Goal: Task Accomplishment & Management: Complete application form

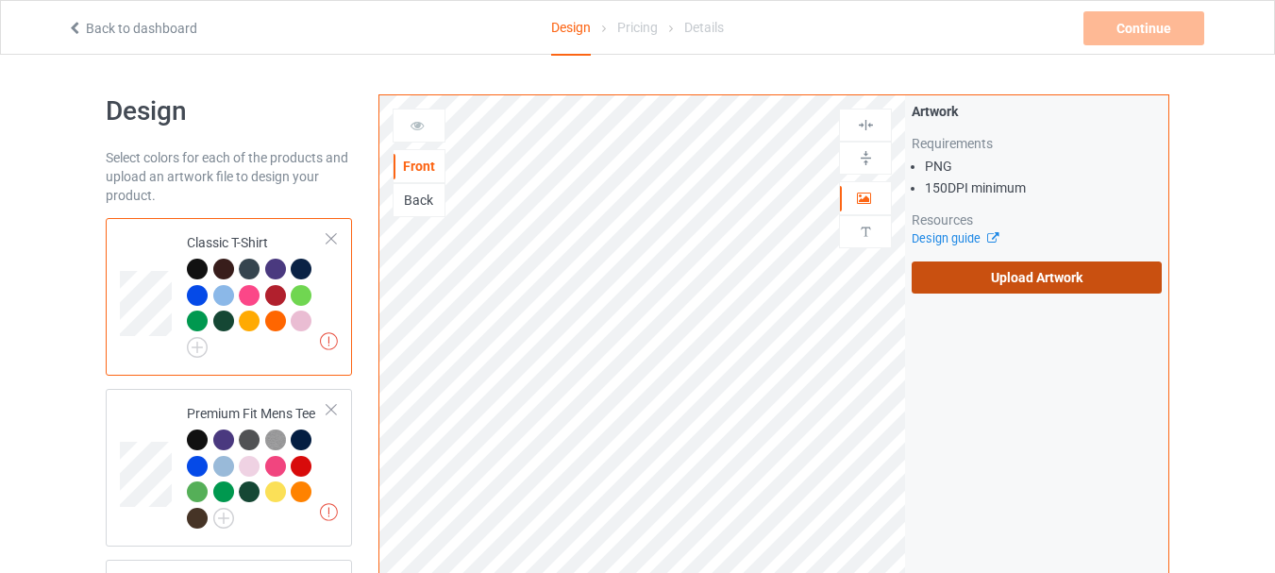
click at [1020, 285] on label "Upload Artwork" at bounding box center [1036, 277] width 250 height 32
click at [0, 0] on input "Upload Artwork" at bounding box center [0, 0] width 0 height 0
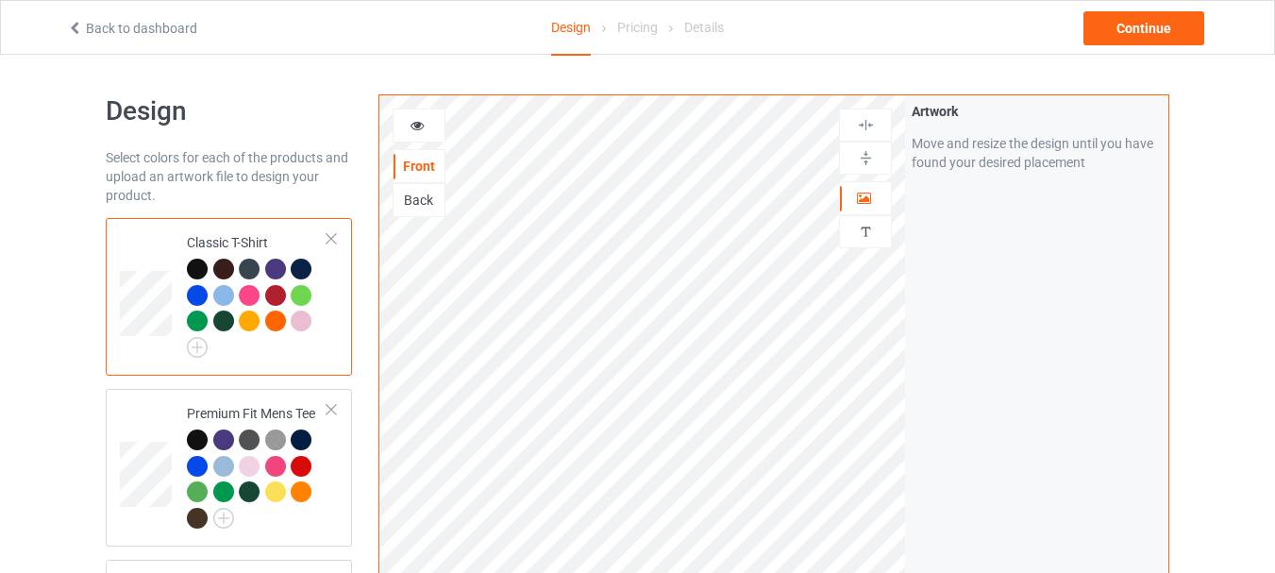
click at [433, 195] on div "Back" at bounding box center [418, 200] width 51 height 19
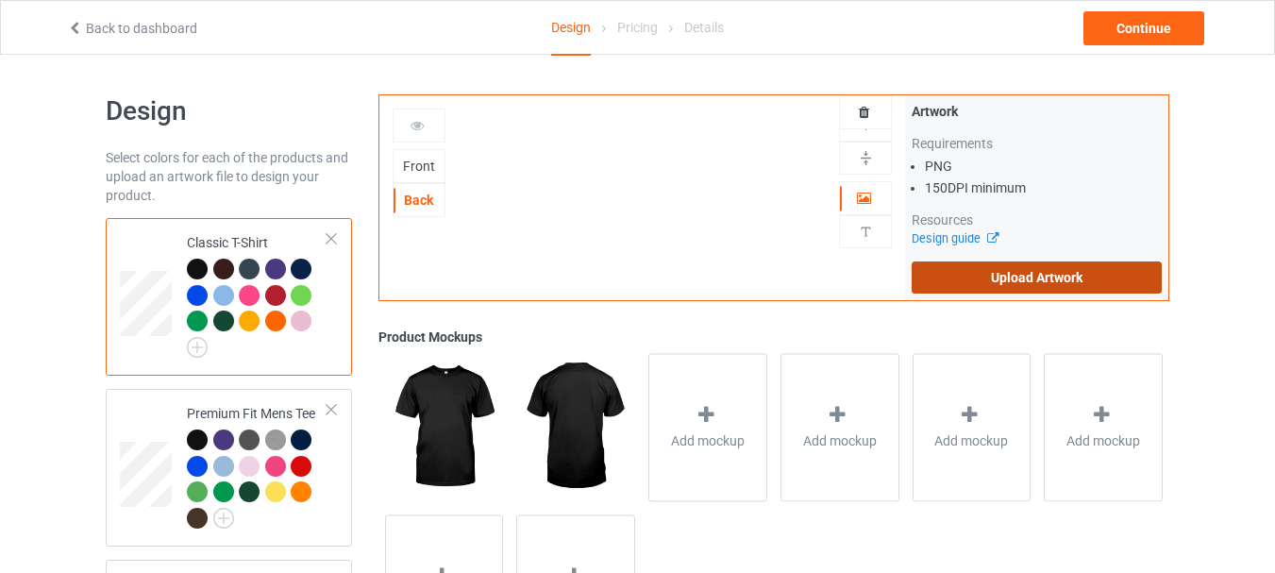
click at [1016, 274] on label "Upload Artwork" at bounding box center [1036, 277] width 250 height 32
click at [0, 0] on input "Upload Artwork" at bounding box center [0, 0] width 0 height 0
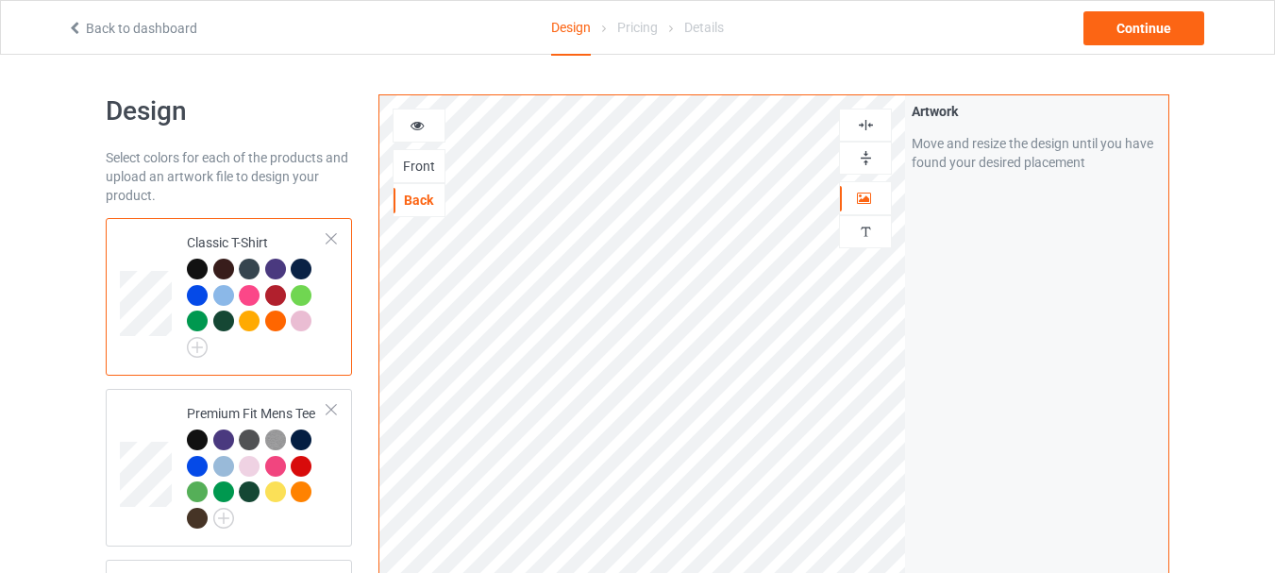
click at [860, 161] on img at bounding box center [866, 158] width 18 height 18
click at [873, 125] on img at bounding box center [866, 125] width 18 height 18
click at [413, 173] on div "Front" at bounding box center [418, 166] width 51 height 19
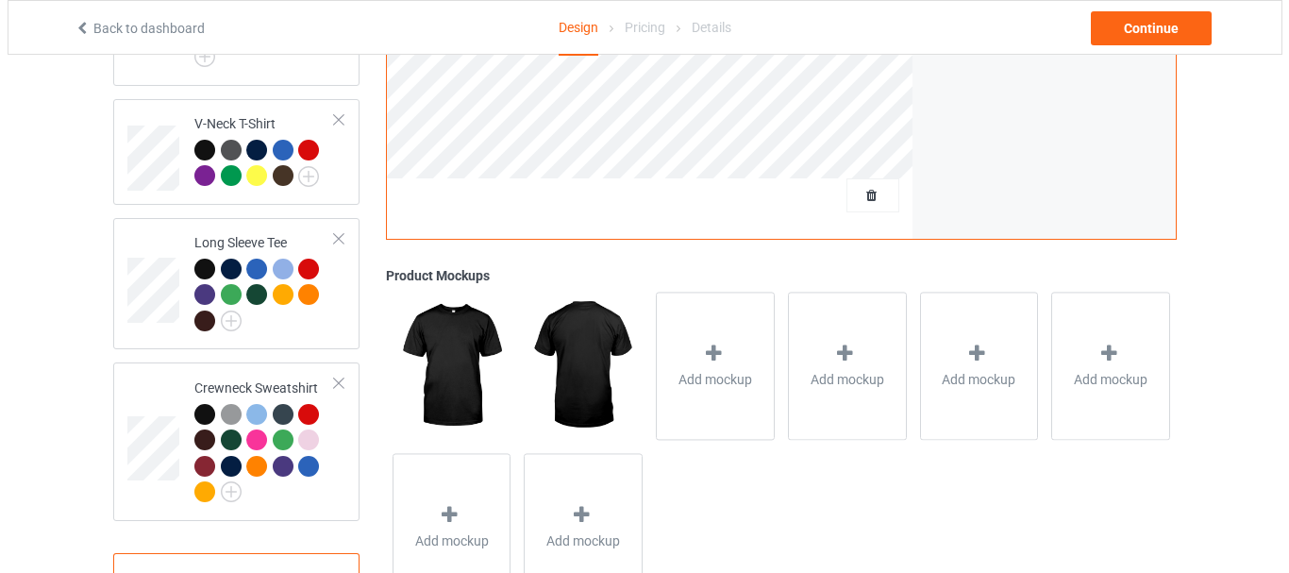
scroll to position [884, 0]
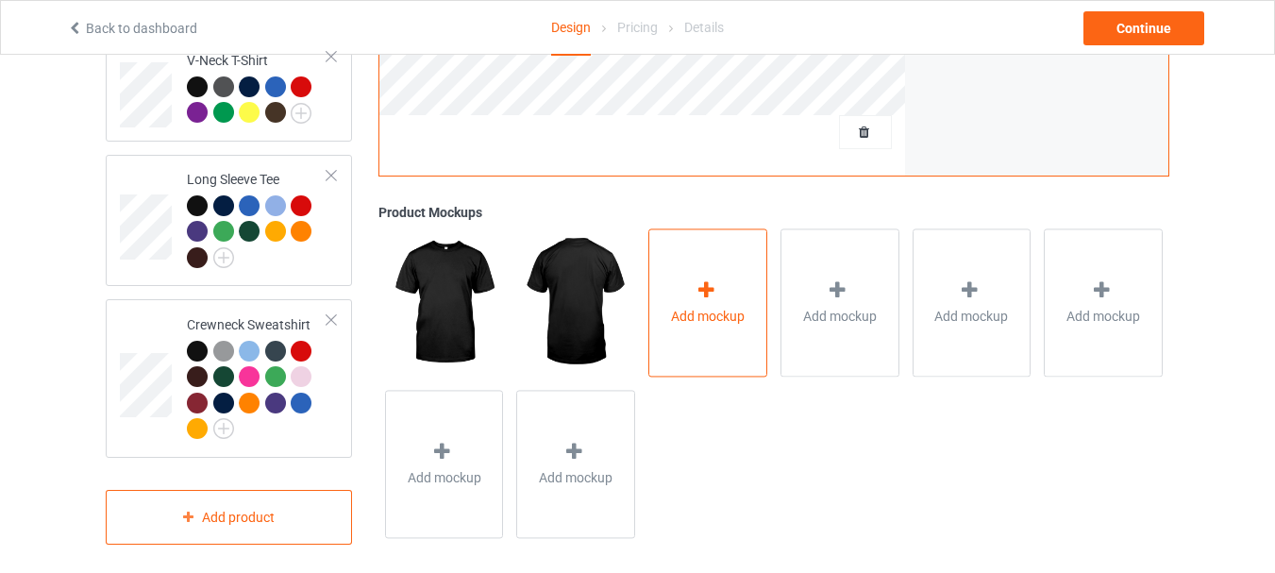
click at [729, 276] on div "Add mockup" at bounding box center [707, 302] width 119 height 148
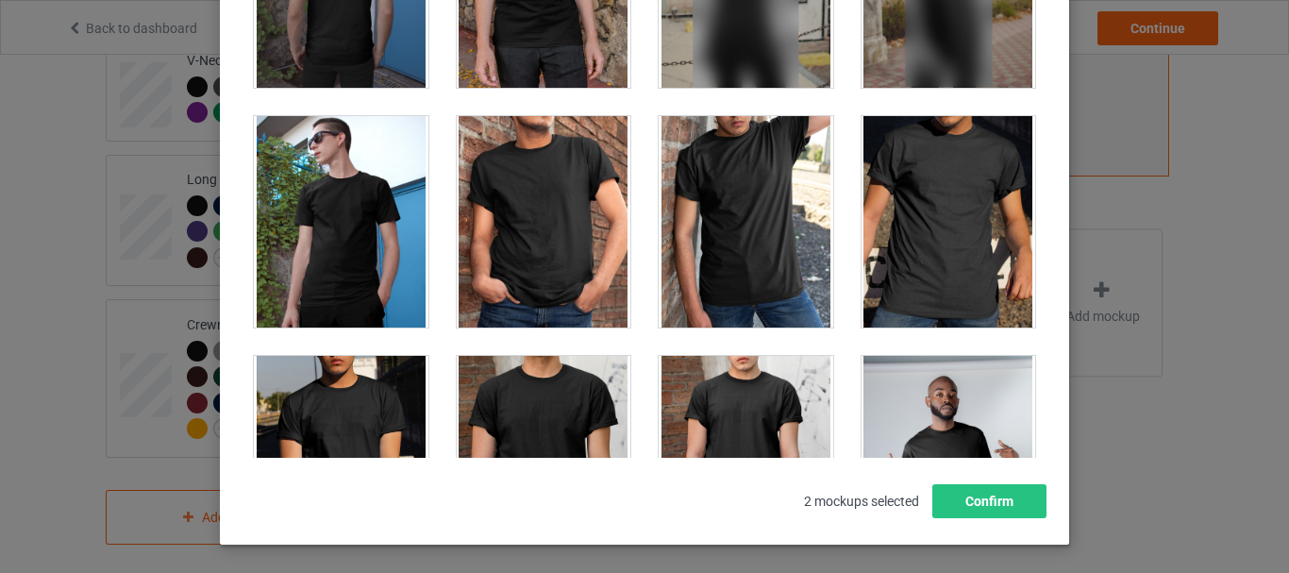
scroll to position [189, 0]
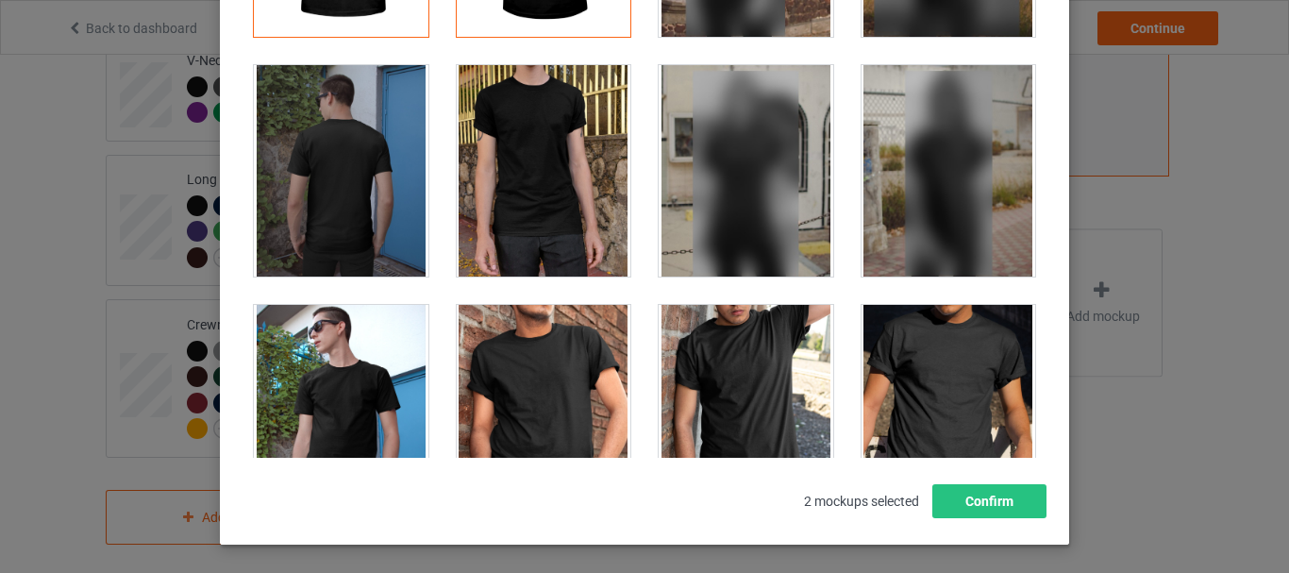
click at [337, 348] on div at bounding box center [341, 410] width 175 height 211
click at [330, 173] on div at bounding box center [341, 170] width 175 height 211
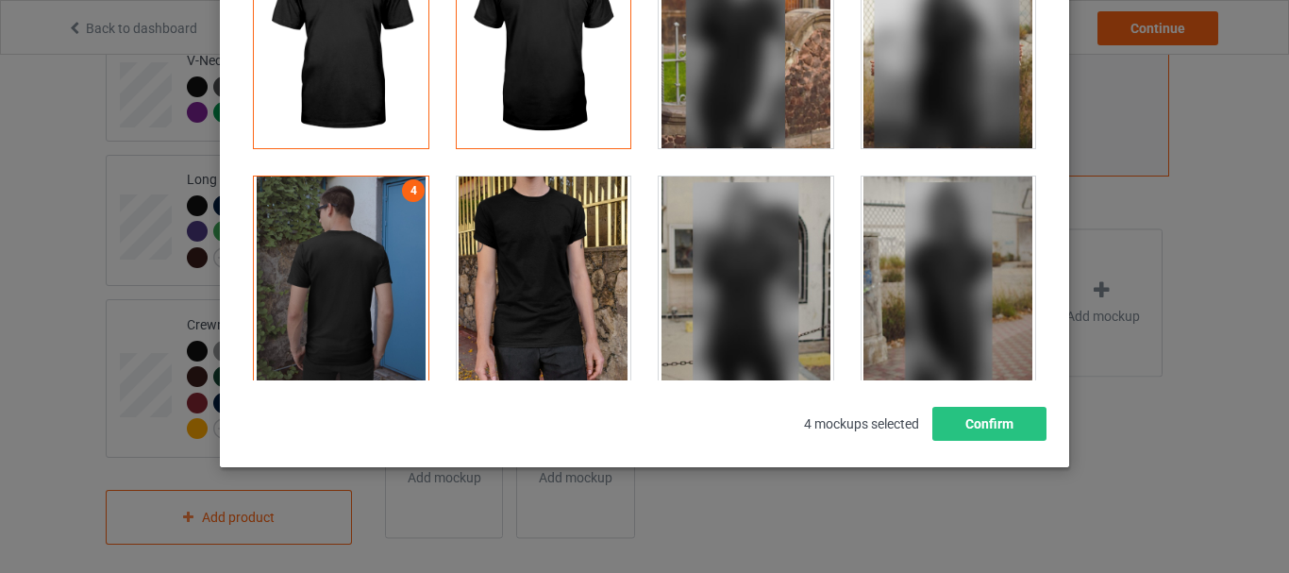
scroll to position [377, 0]
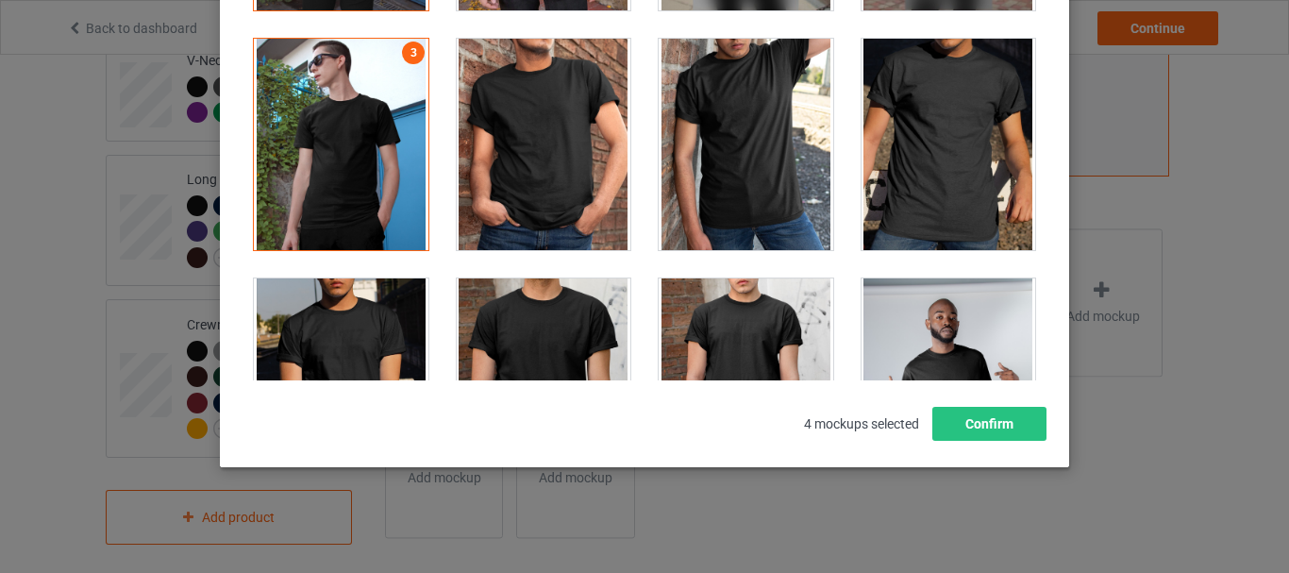
click at [675, 145] on div at bounding box center [746, 144] width 175 height 211
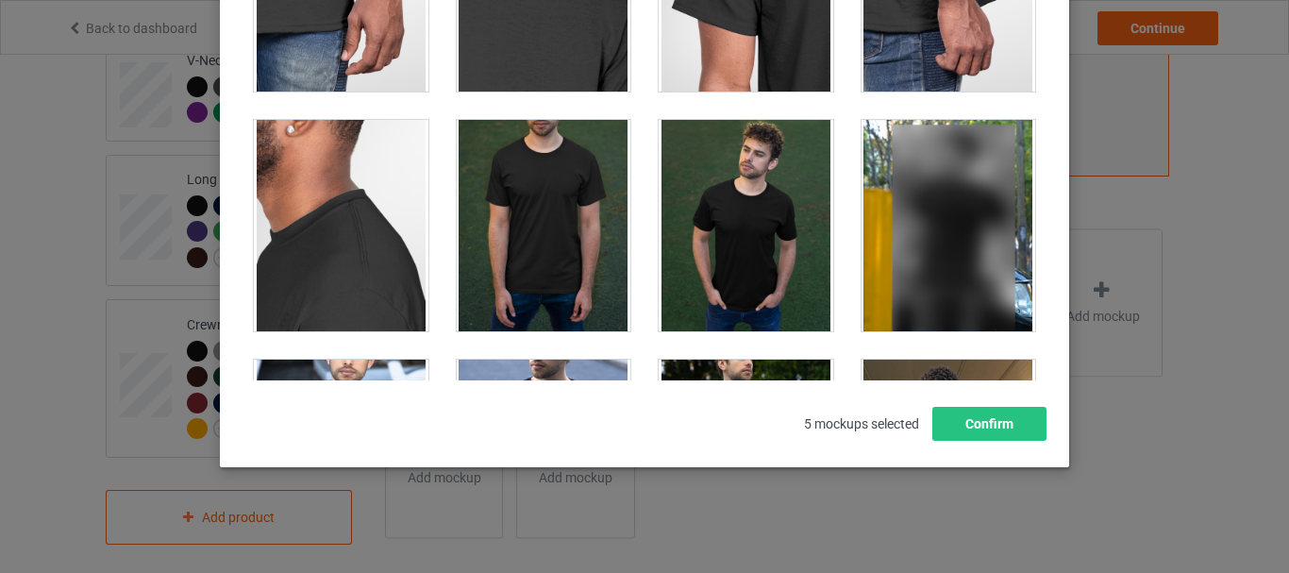
scroll to position [1321, 0]
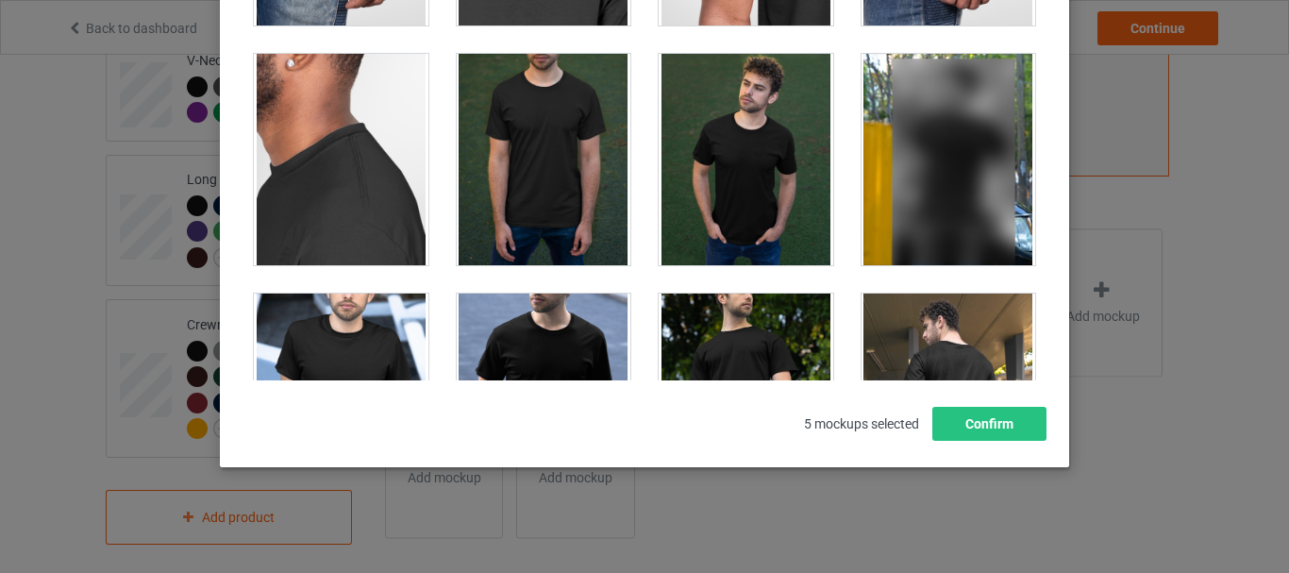
click at [682, 160] on div at bounding box center [746, 159] width 175 height 211
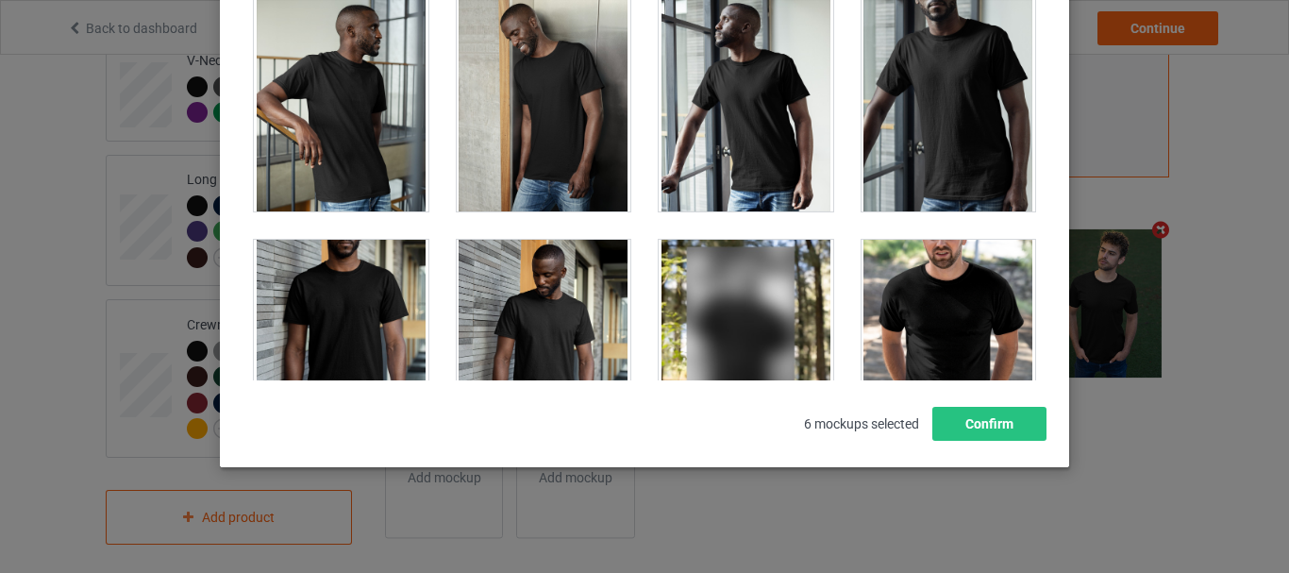
scroll to position [1887, 0]
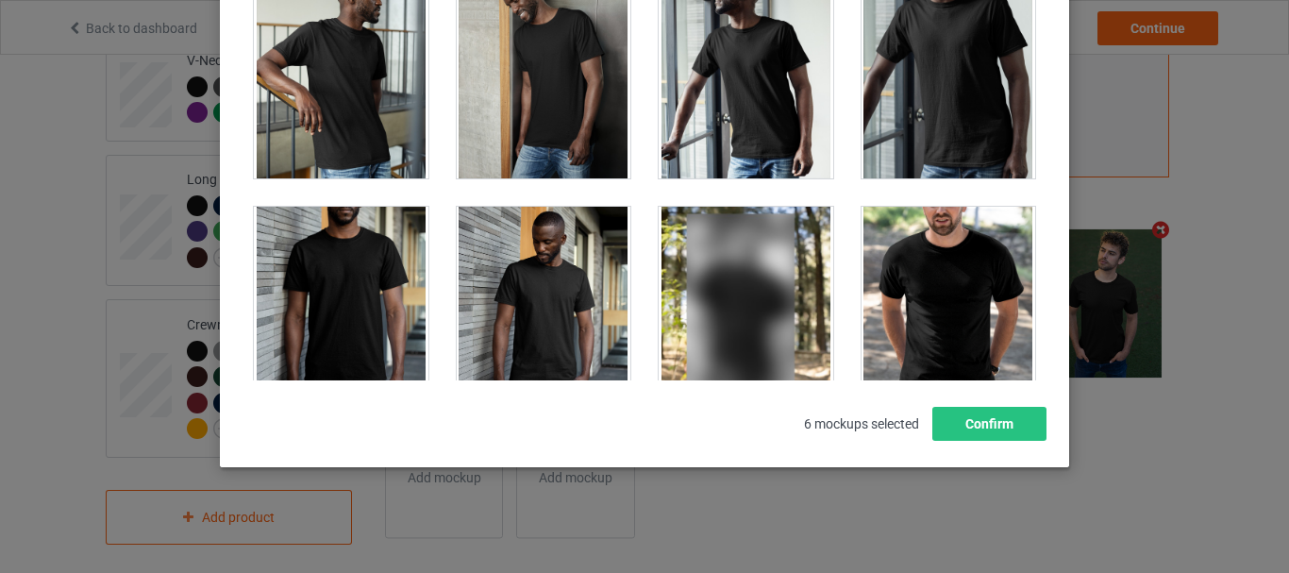
click at [527, 233] on div at bounding box center [544, 312] width 175 height 211
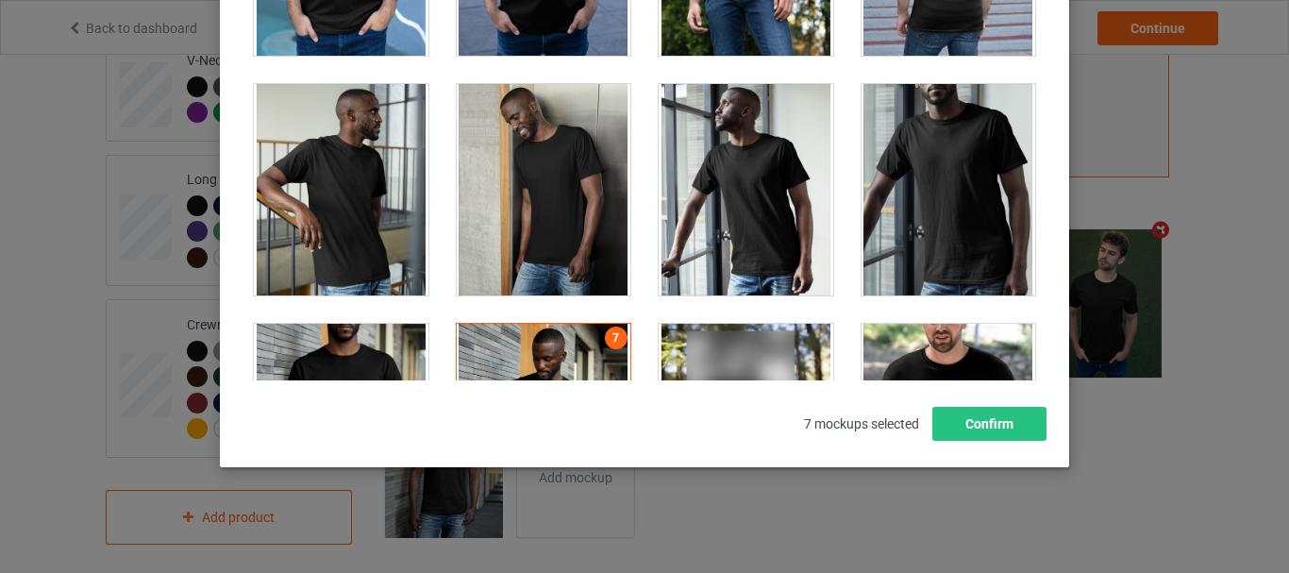
scroll to position [1698, 0]
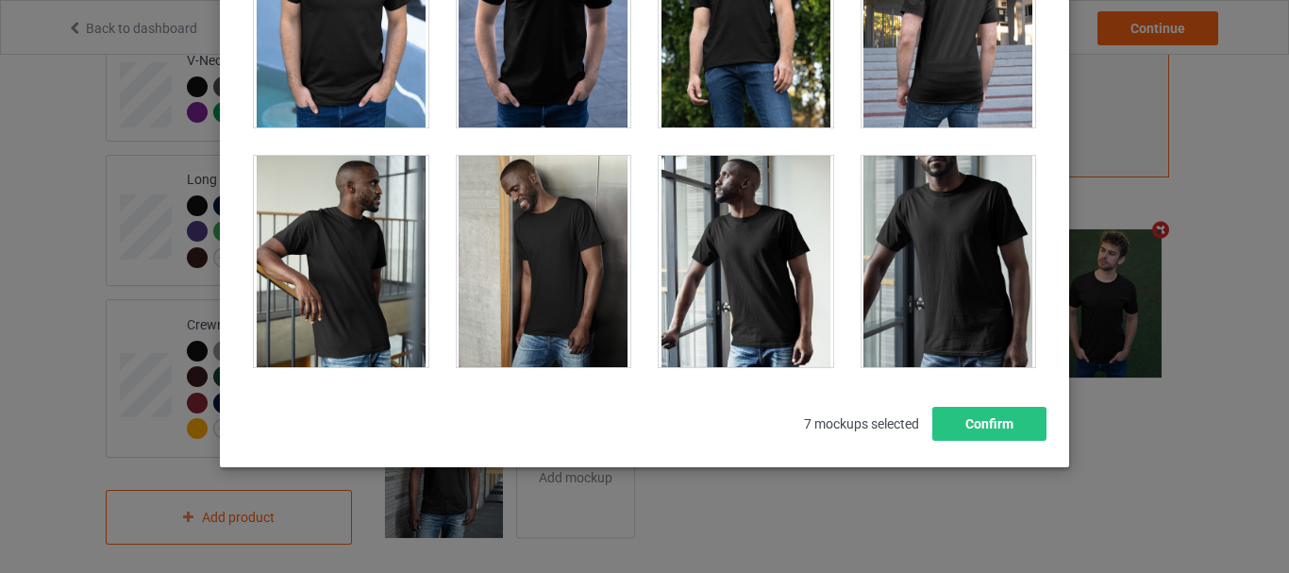
click at [507, 200] on div at bounding box center [544, 261] width 175 height 211
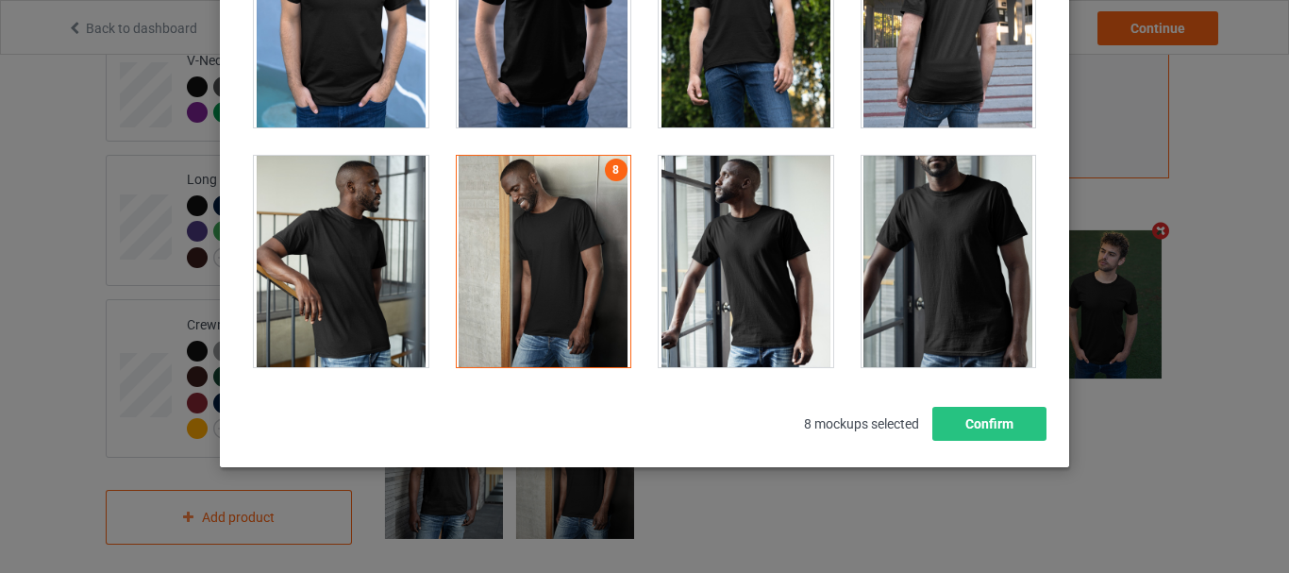
click at [374, 240] on div at bounding box center [341, 261] width 175 height 211
click at [326, 242] on div at bounding box center [341, 261] width 175 height 211
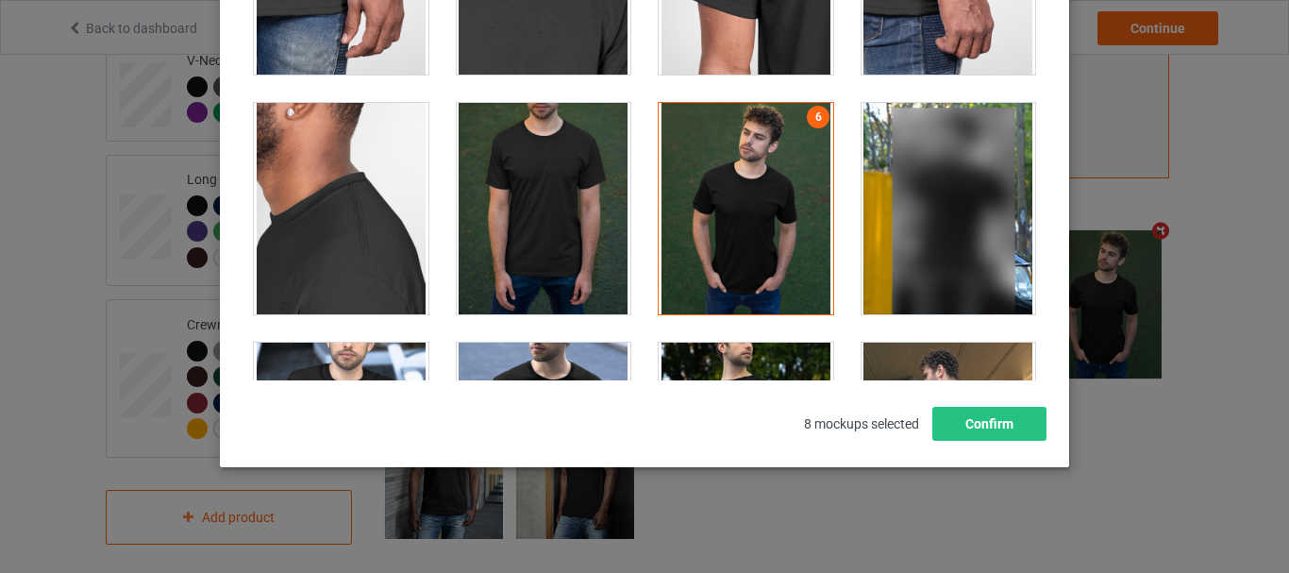
scroll to position [1132, 0]
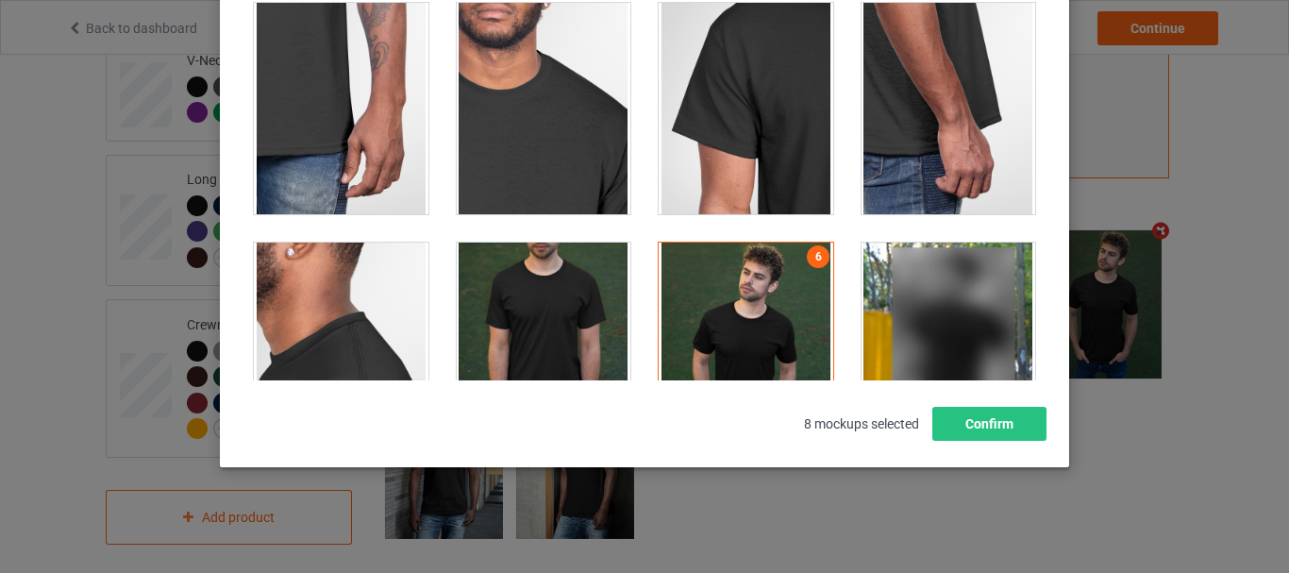
click at [689, 282] on div at bounding box center [746, 347] width 175 height 211
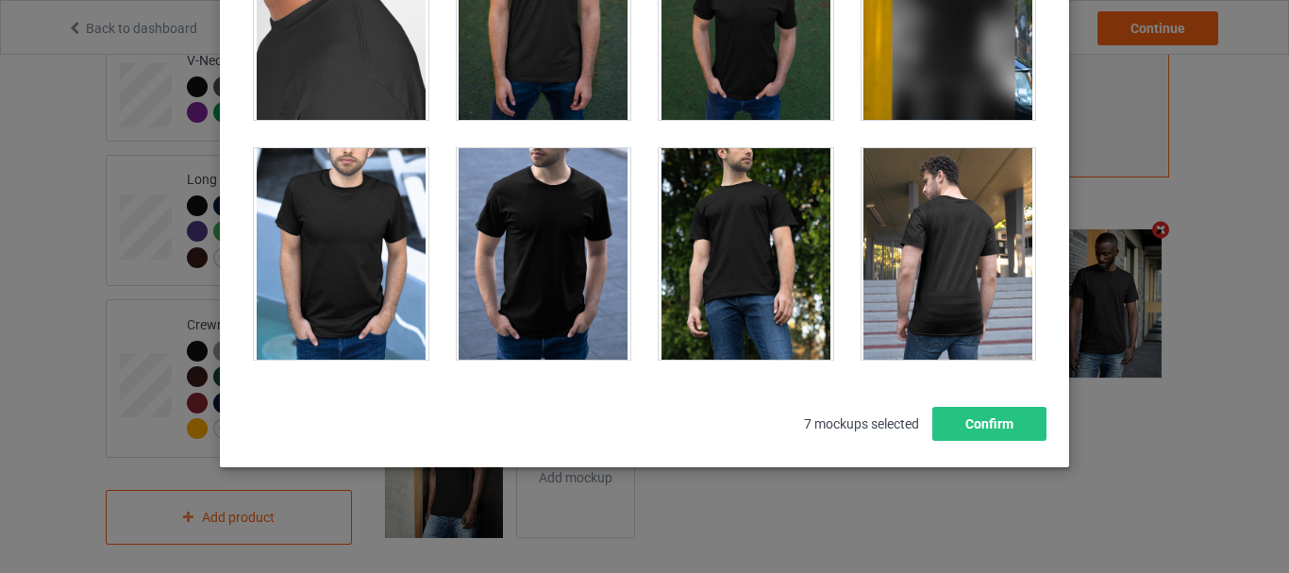
scroll to position [1698, 0]
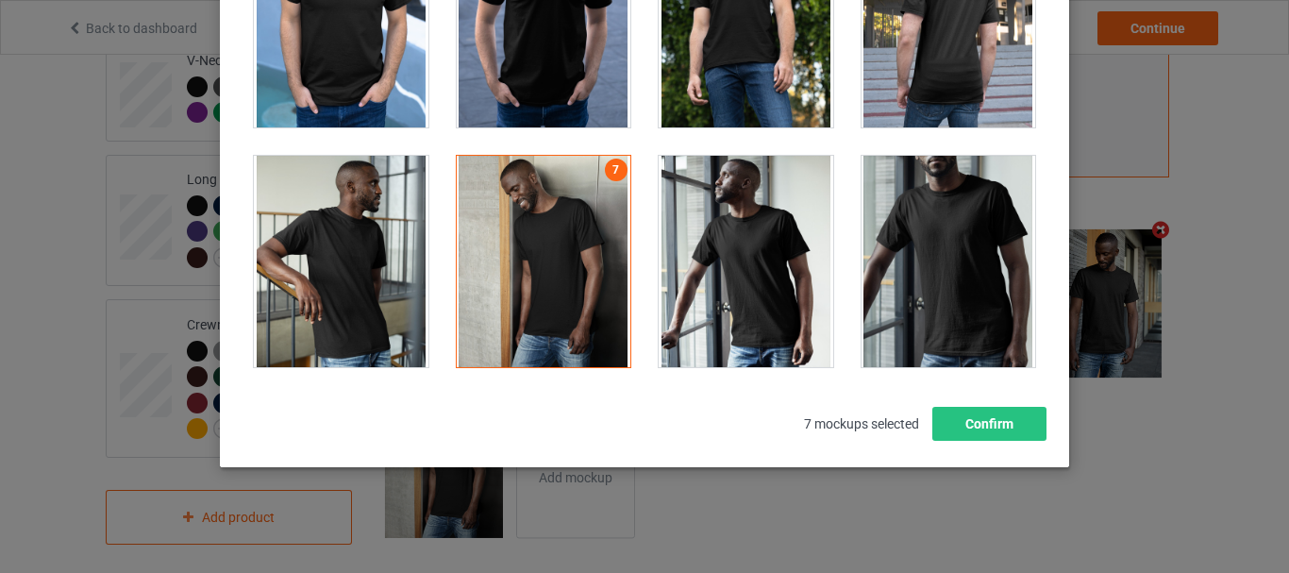
click at [359, 222] on div at bounding box center [341, 261] width 175 height 211
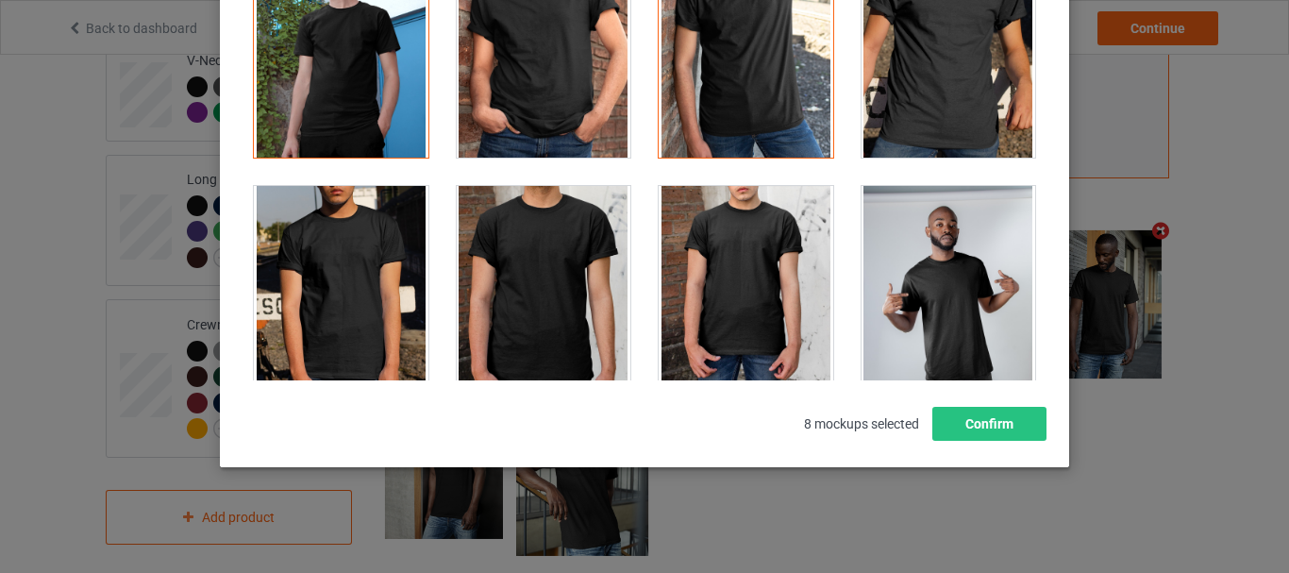
scroll to position [189, 0]
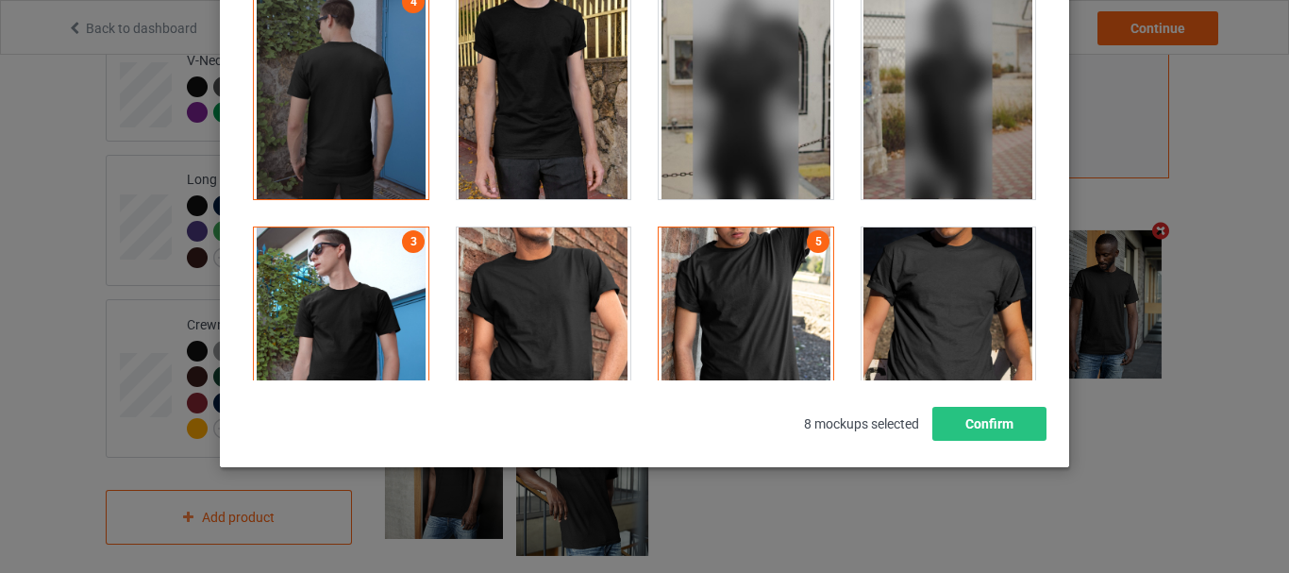
click at [707, 245] on div at bounding box center [746, 332] width 175 height 211
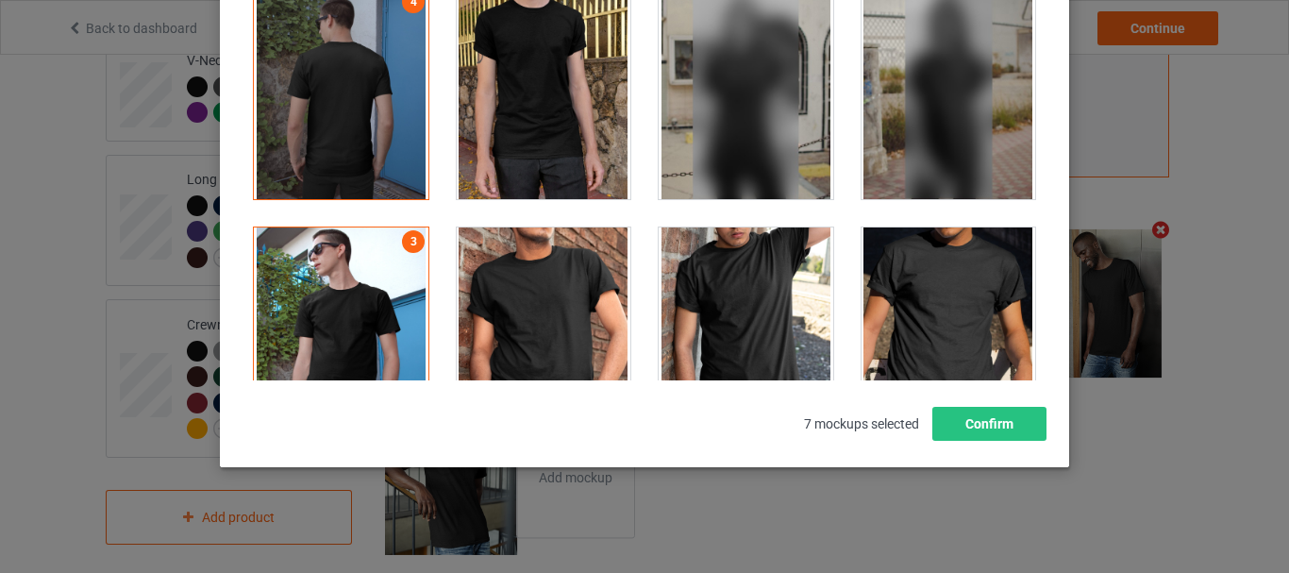
click at [408, 260] on div at bounding box center [341, 332] width 175 height 211
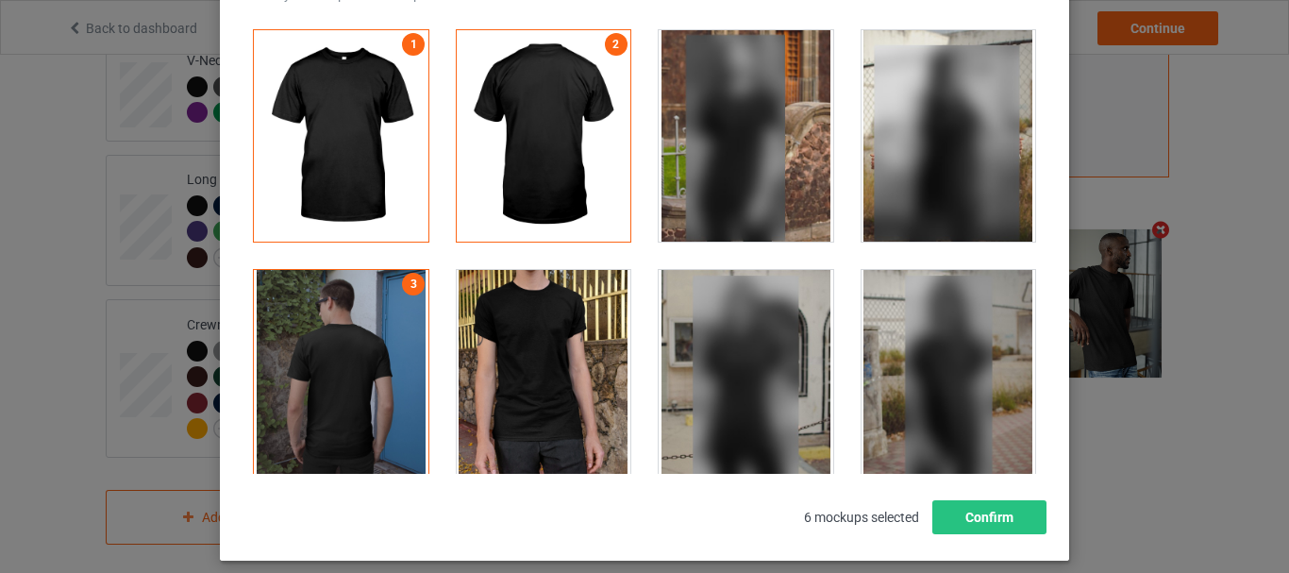
scroll to position [77, 0]
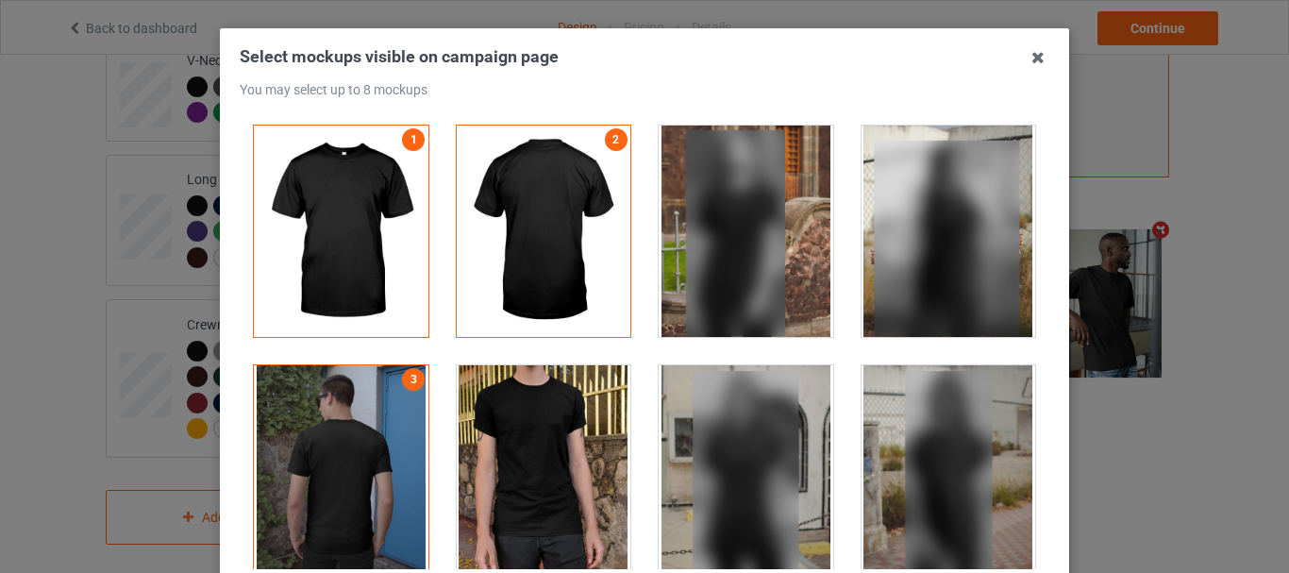
click at [336, 250] on div at bounding box center [341, 230] width 175 height 211
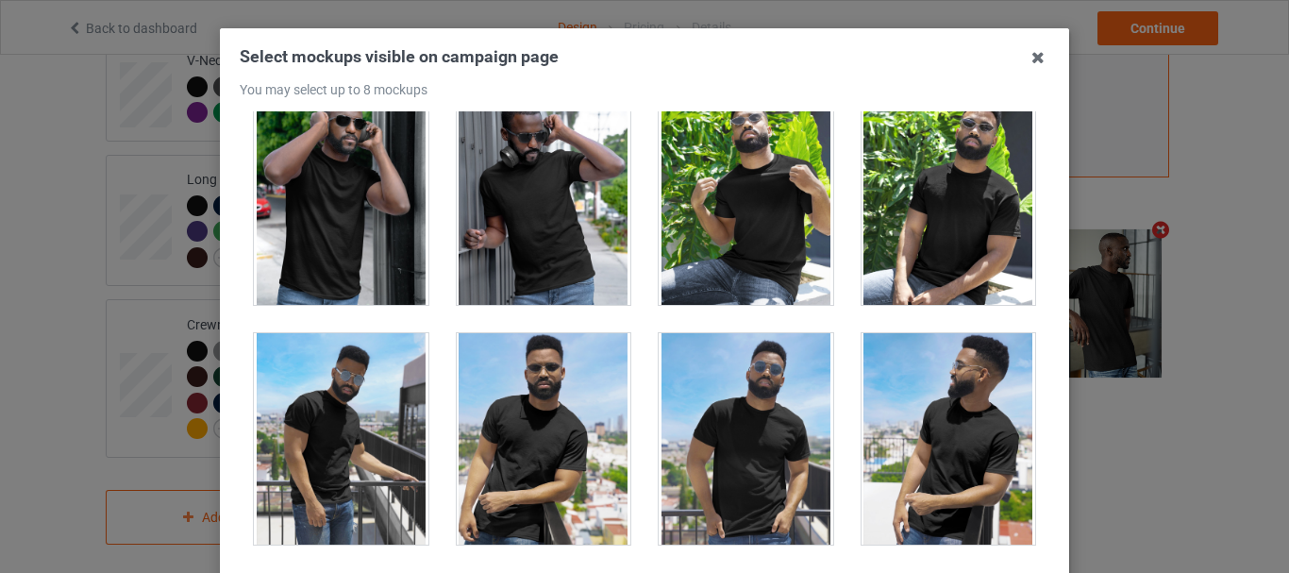
scroll to position [12078, 0]
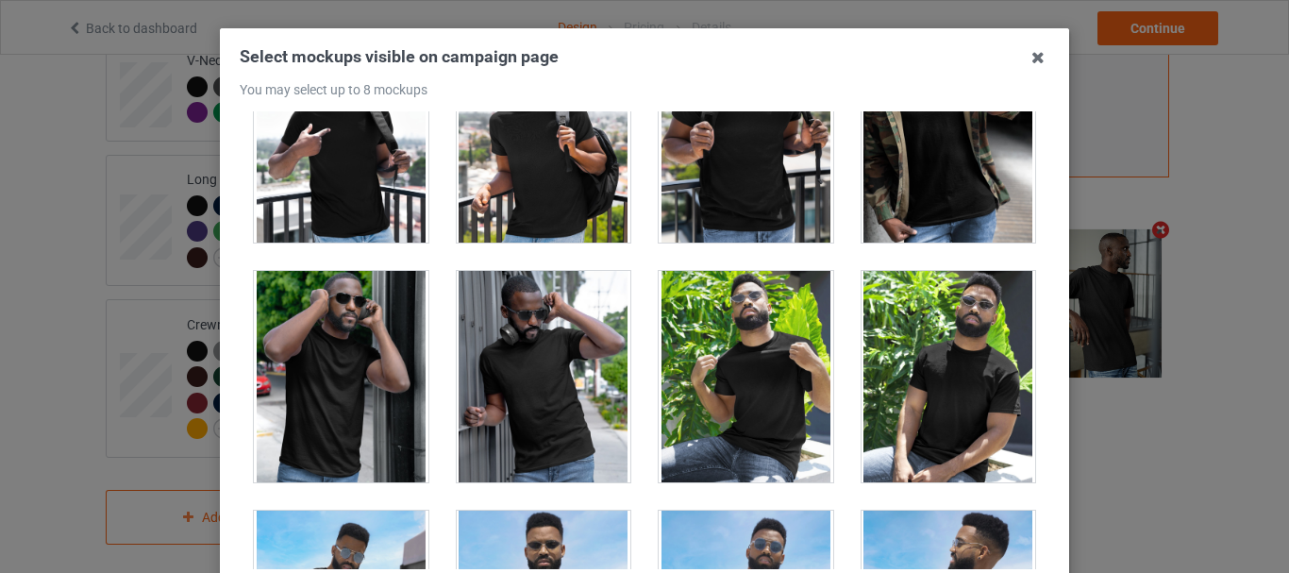
click at [510, 356] on div at bounding box center [544, 376] width 175 height 211
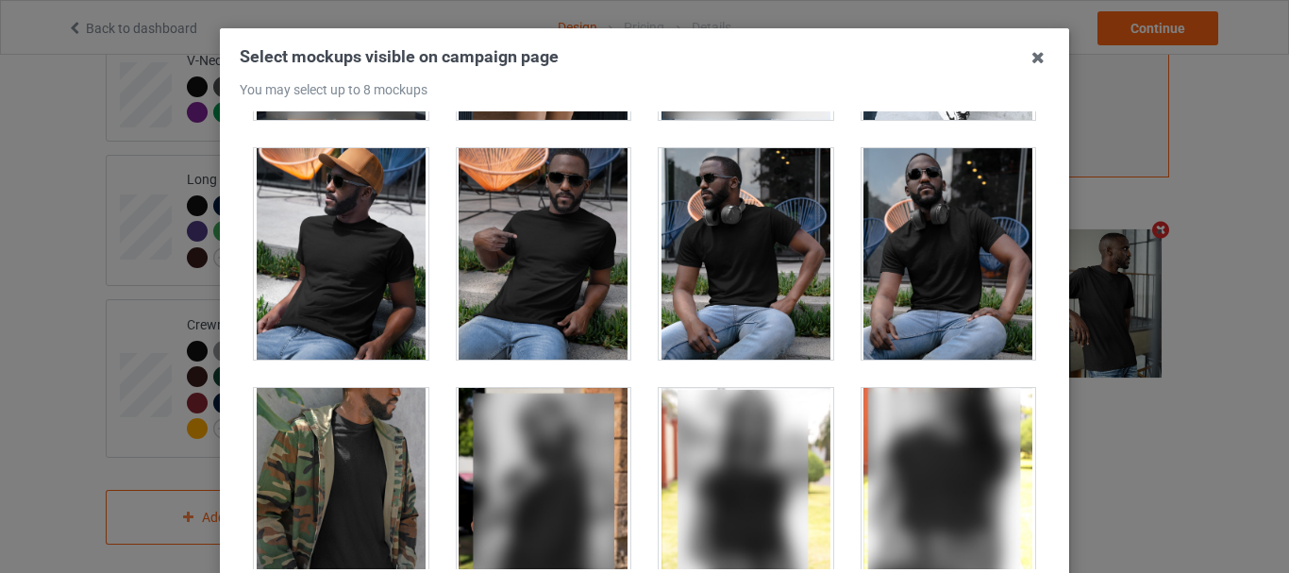
click at [953, 287] on div at bounding box center [948, 253] width 175 height 211
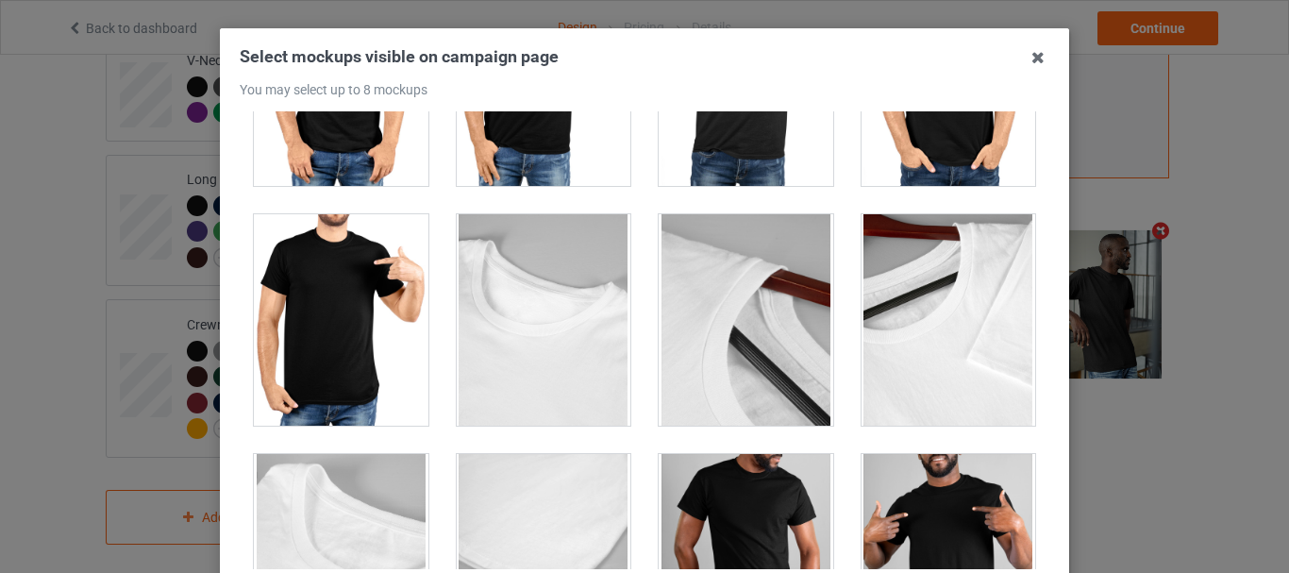
scroll to position [16984, 0]
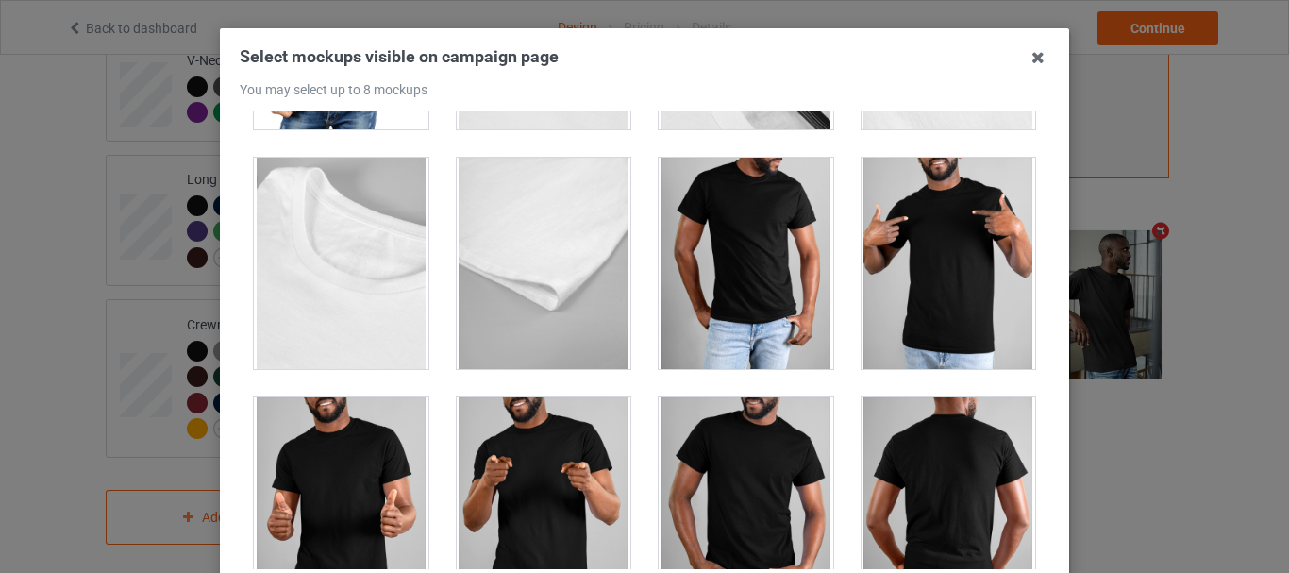
click at [979, 276] on div at bounding box center [948, 263] width 175 height 211
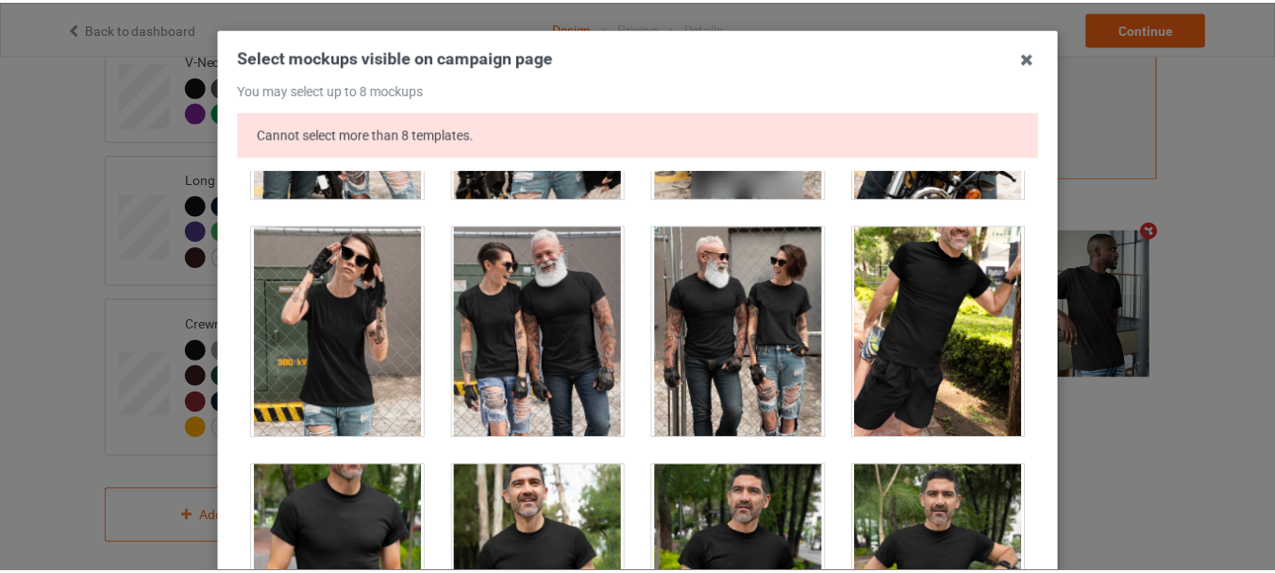
scroll to position [18494, 0]
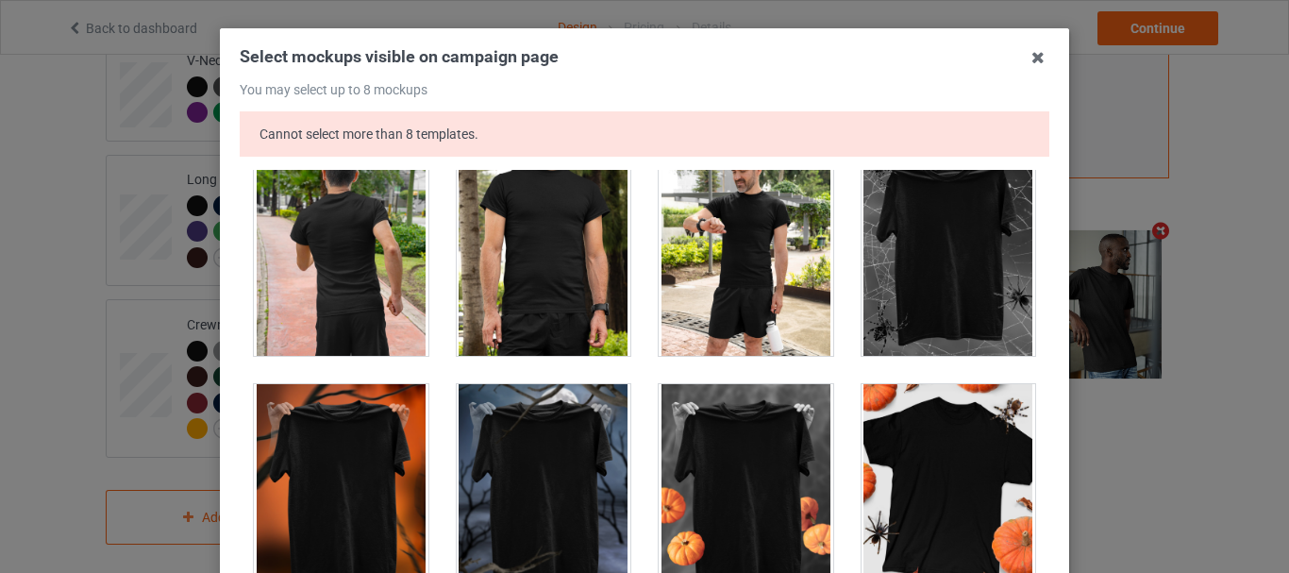
click at [1011, 75] on h3 "Select mockups visible on campaign page You may select up to 8 mockups" at bounding box center [645, 71] width 810 height 52
click at [1023, 65] on icon at bounding box center [1038, 57] width 30 height 30
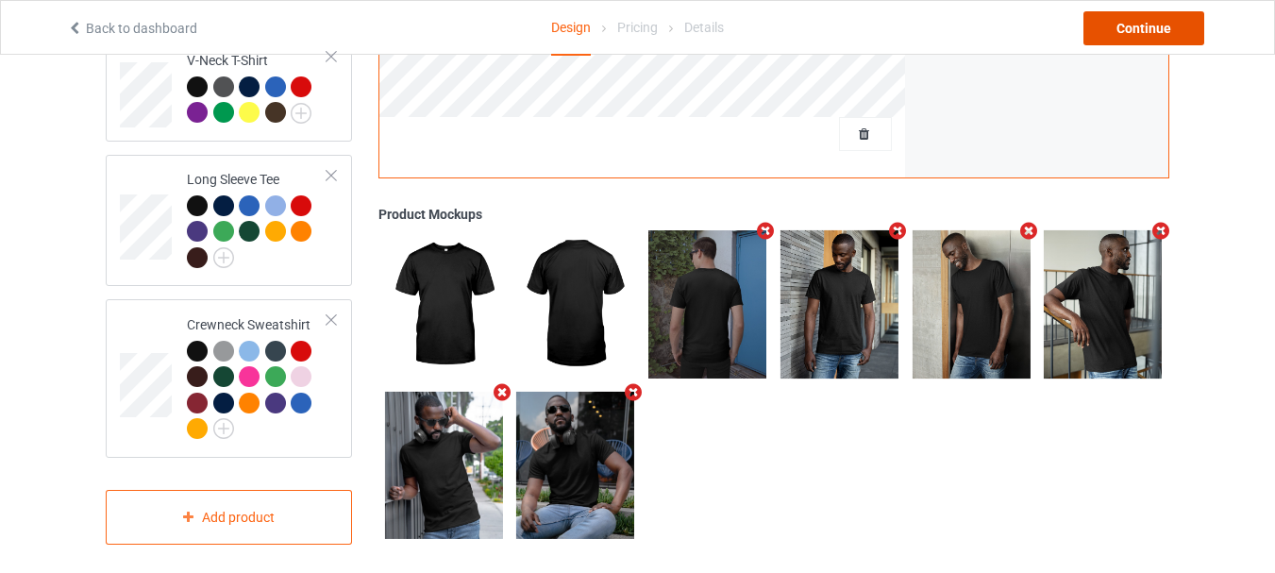
click at [1182, 25] on div "Continue" at bounding box center [1143, 28] width 121 height 34
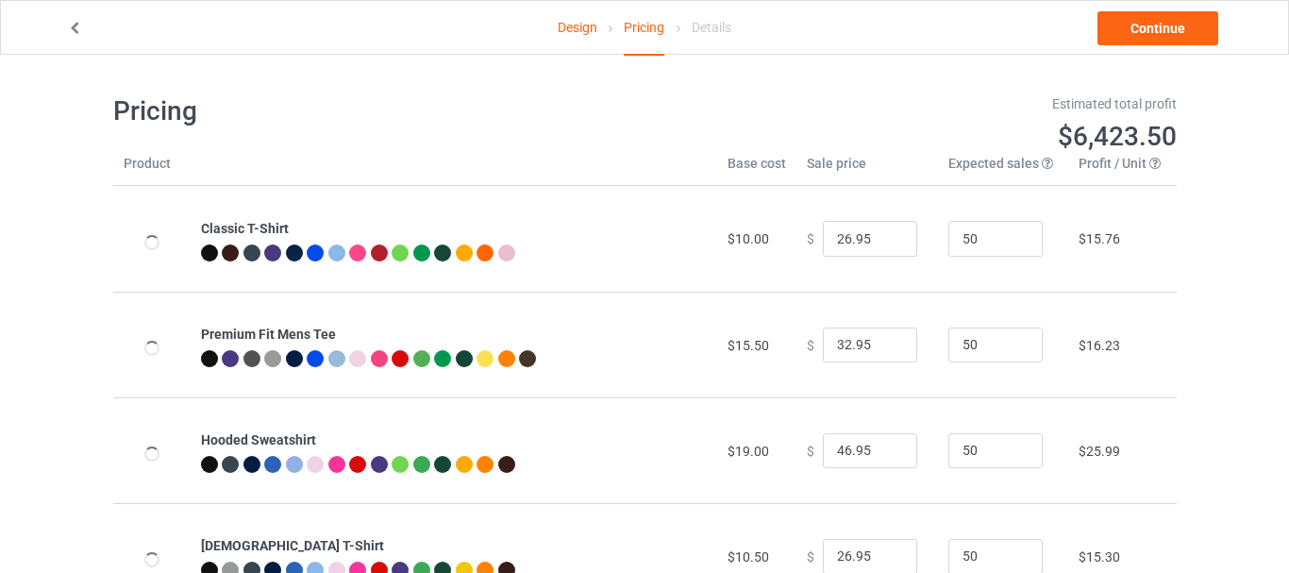
type input "26.95"
type input "32.95"
type input "46.95"
type input "26.95"
type input "30.95"
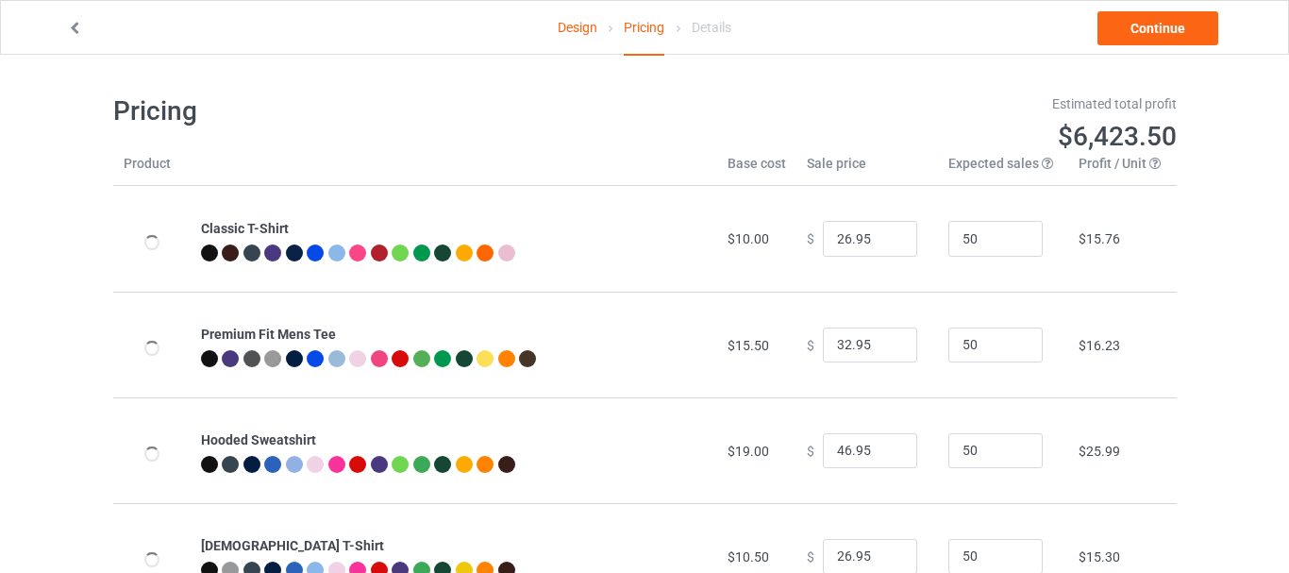
type input "31.95"
type input "39.95"
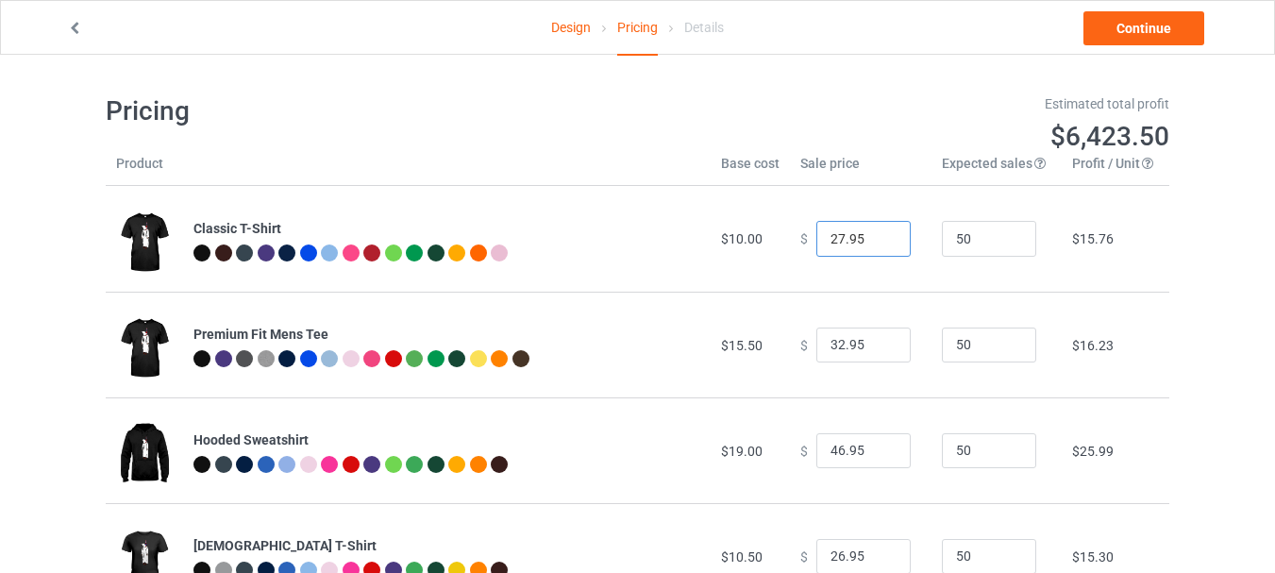
click at [877, 234] on input "27.95" at bounding box center [863, 239] width 94 height 36
type input "26.95"
click at [878, 241] on input "26.95" at bounding box center [863, 239] width 94 height 36
click at [1157, 40] on link "Continue" at bounding box center [1143, 28] width 121 height 34
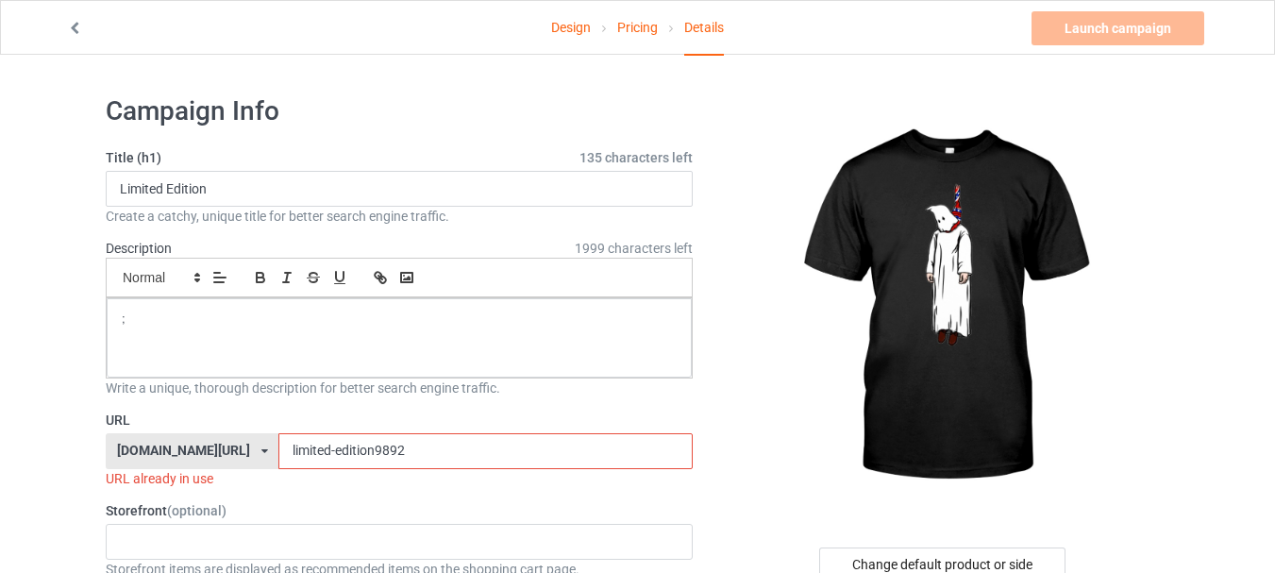
drag, startPoint x: 370, startPoint y: 461, endPoint x: 326, endPoint y: 464, distance: 44.4
click at [326, 464] on input "limited-edition9892" at bounding box center [484, 451] width 413 height 36
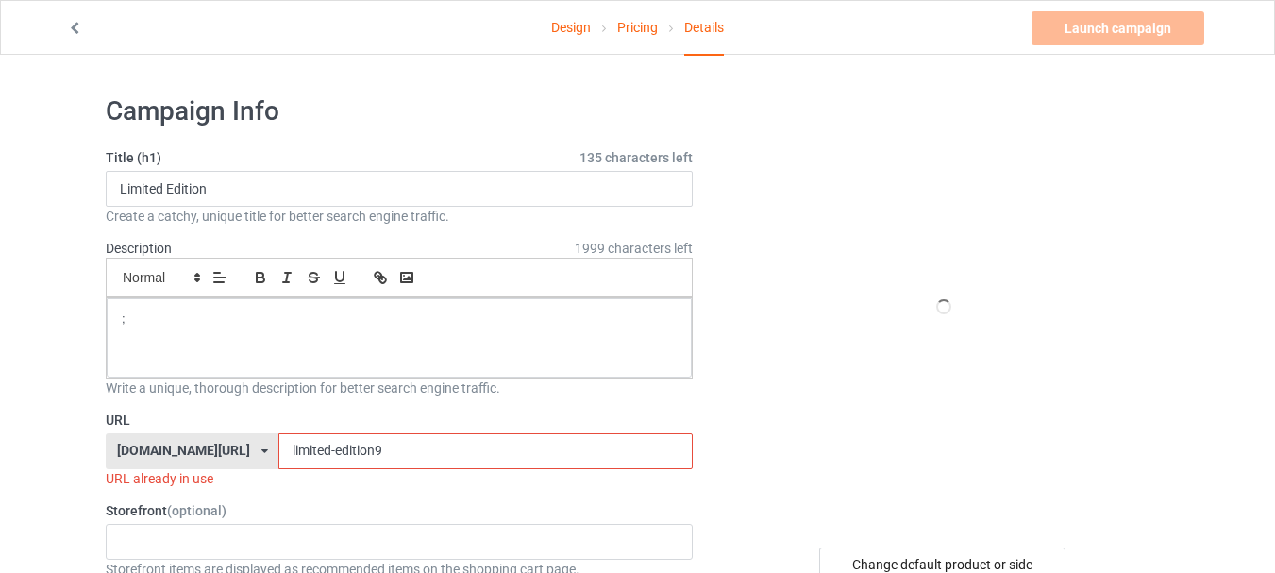
type input "limited-edition90"
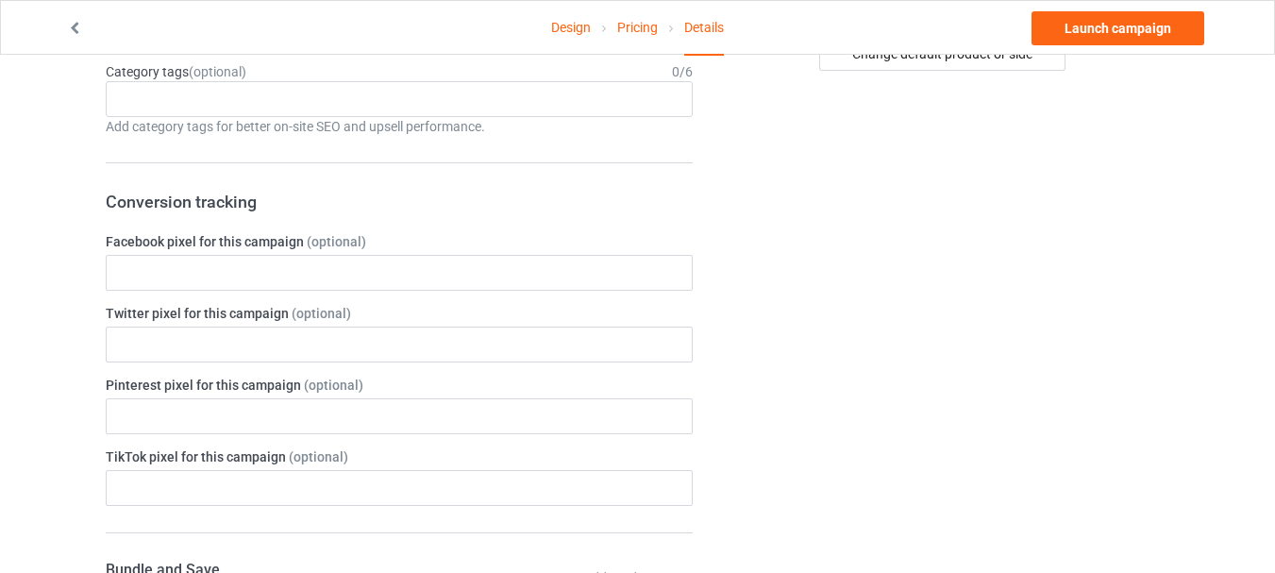
scroll to position [189, 0]
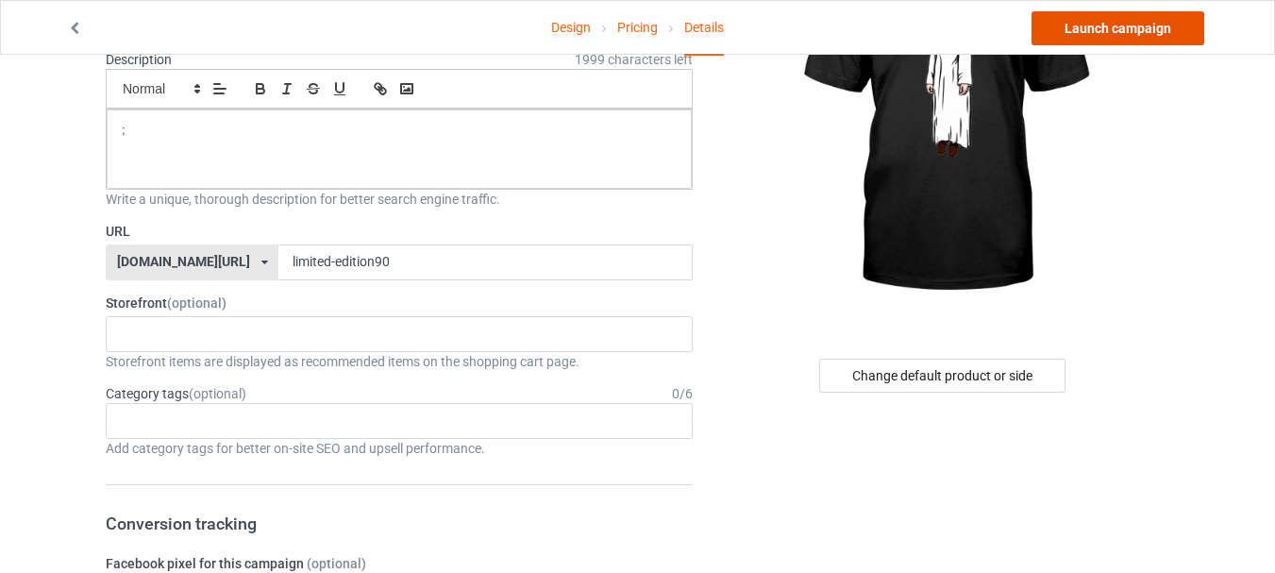
click at [1107, 20] on link "Launch campaign" at bounding box center [1117, 28] width 173 height 34
